Goal: Feedback & Contribution: Submit feedback/report problem

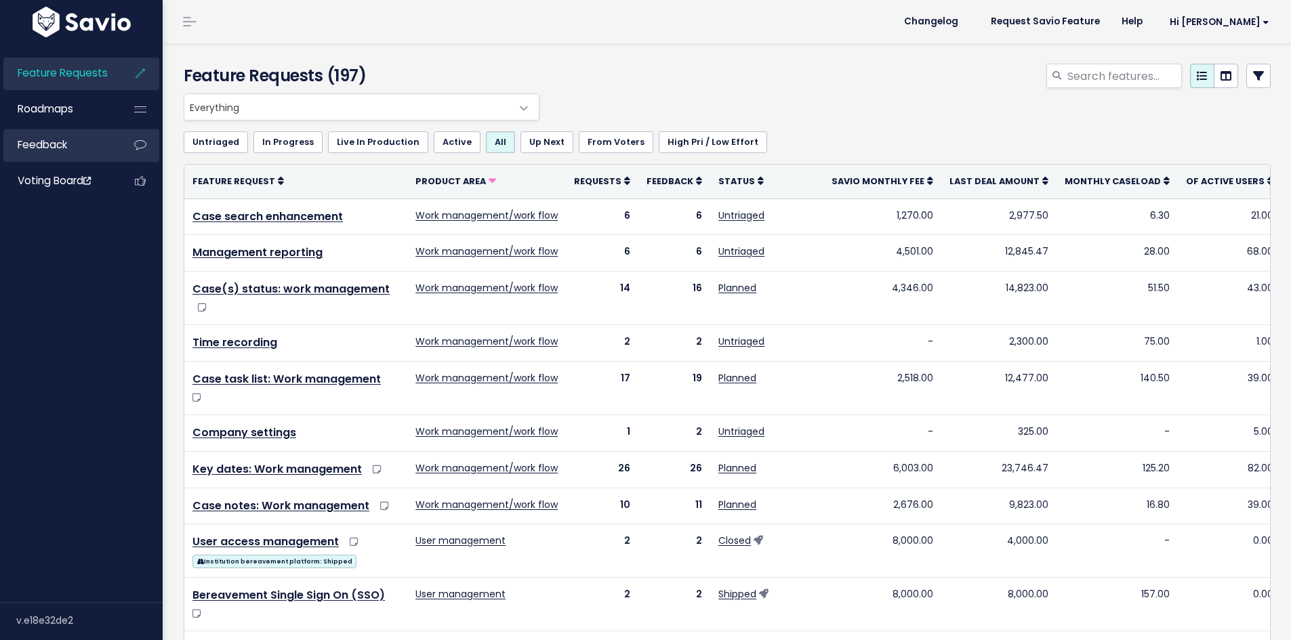
click at [96, 134] on link "Feedback" at bounding box center [57, 144] width 109 height 31
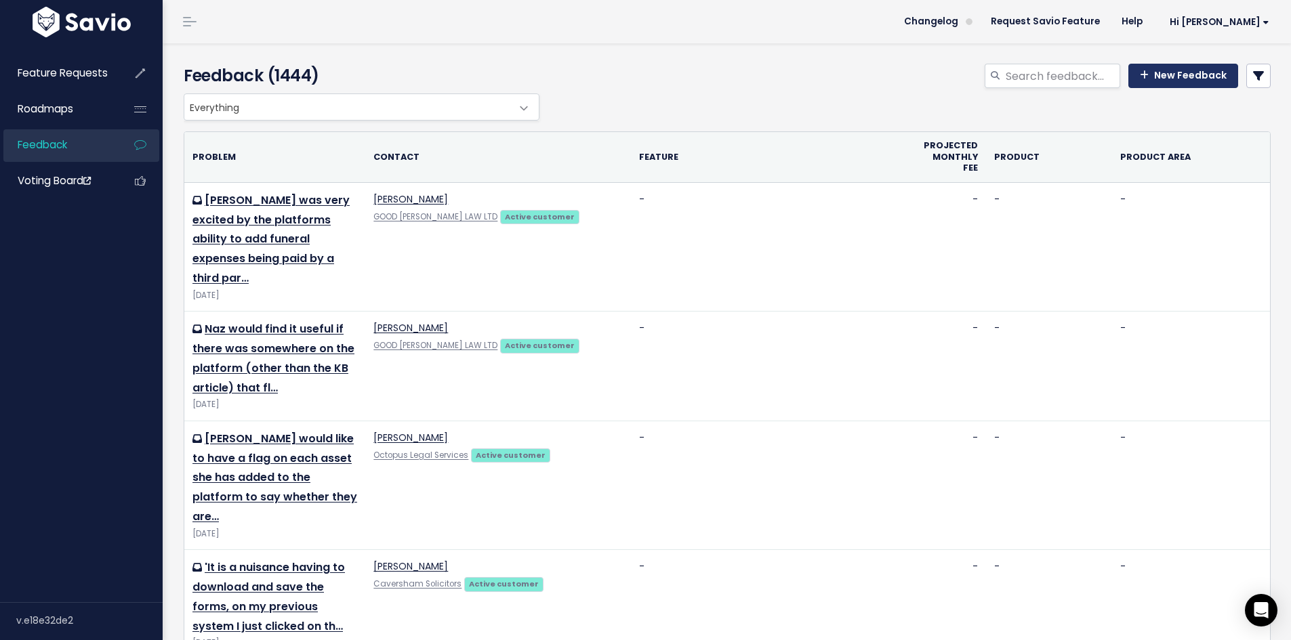
click at [1164, 85] on link "New Feedback" at bounding box center [1183, 76] width 110 height 24
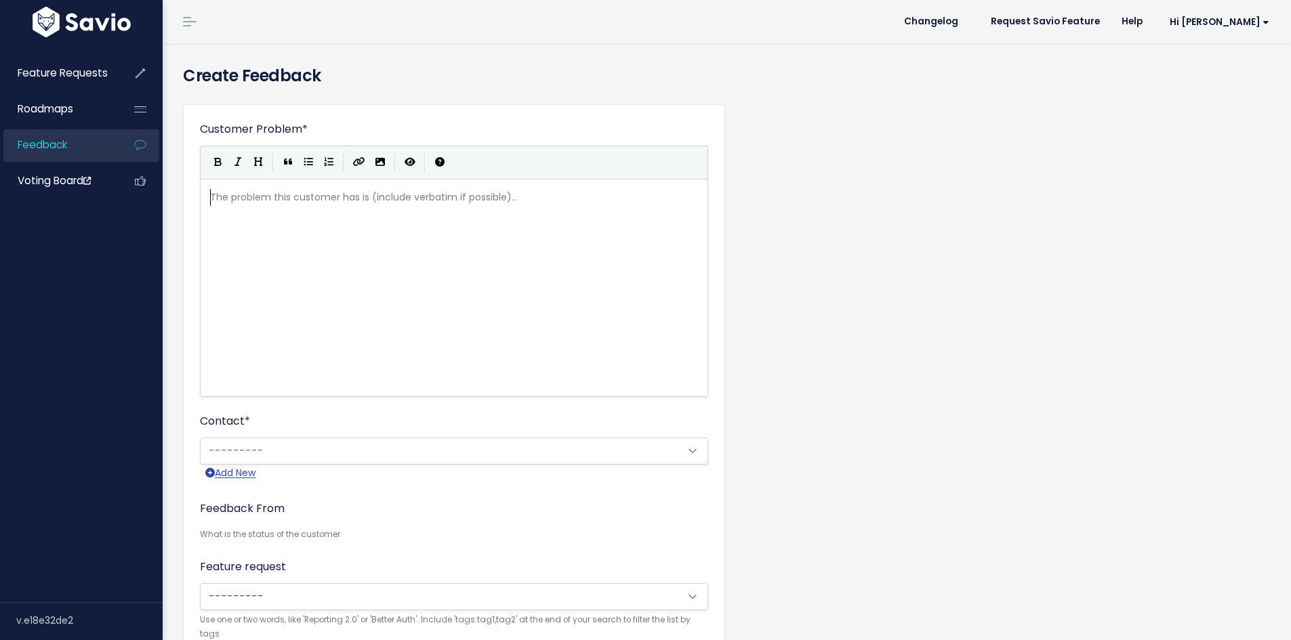
scroll to position [1, 0]
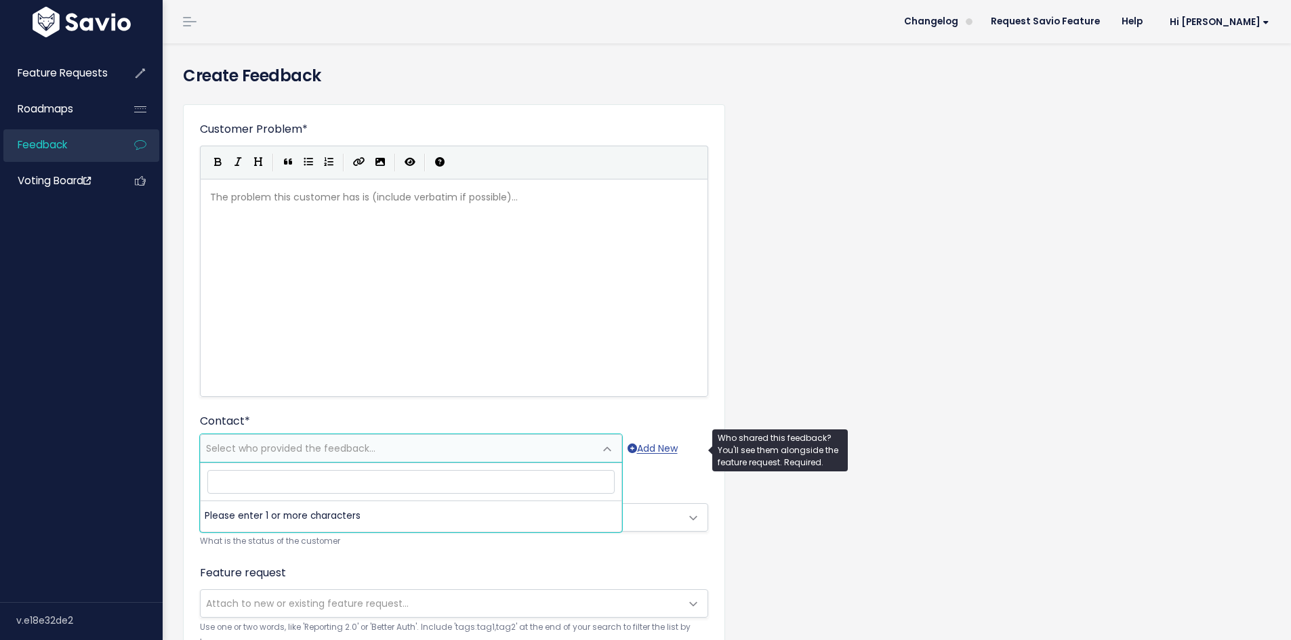
click at [328, 453] on span "Select who provided the feedback..." at bounding box center [290, 449] width 169 height 14
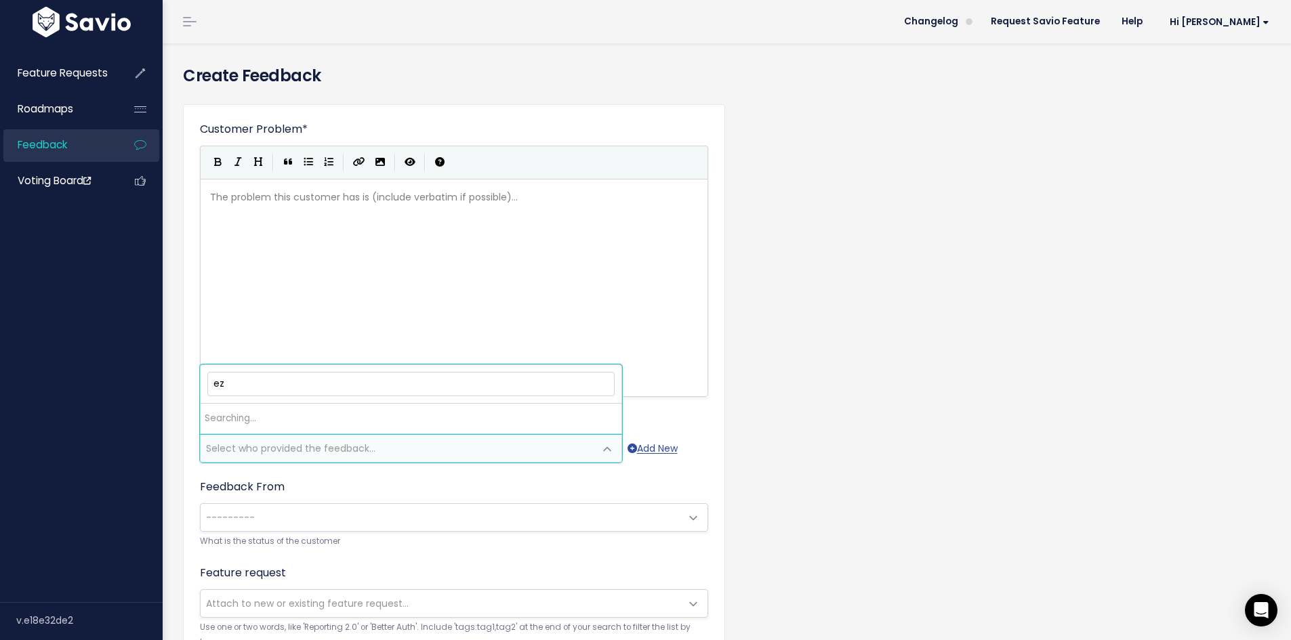
type input "e"
